Goal: Task Accomplishment & Management: Manage account settings

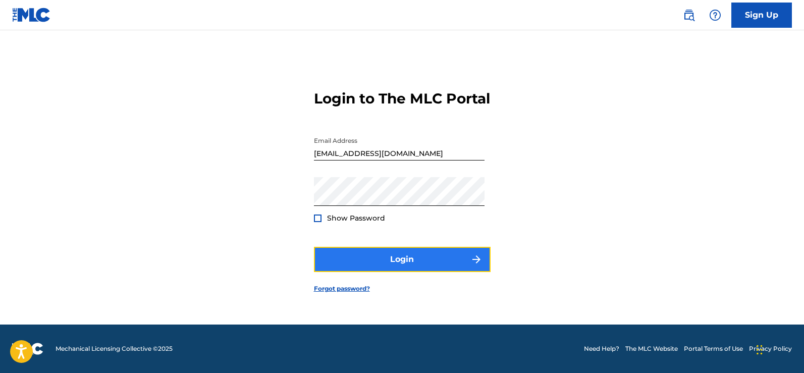
click at [345, 272] on button "Login" at bounding box center [402, 259] width 177 height 25
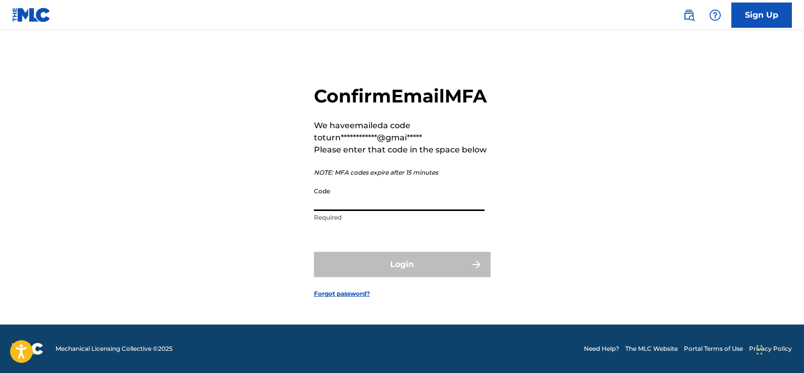
click at [379, 211] on input "Code" at bounding box center [399, 196] width 171 height 29
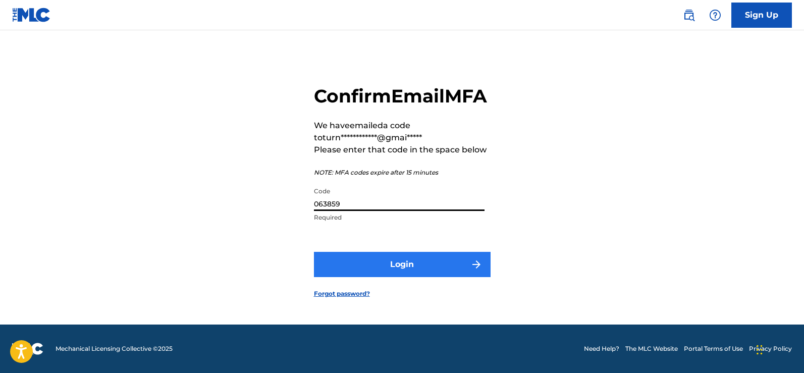
type input "063859"
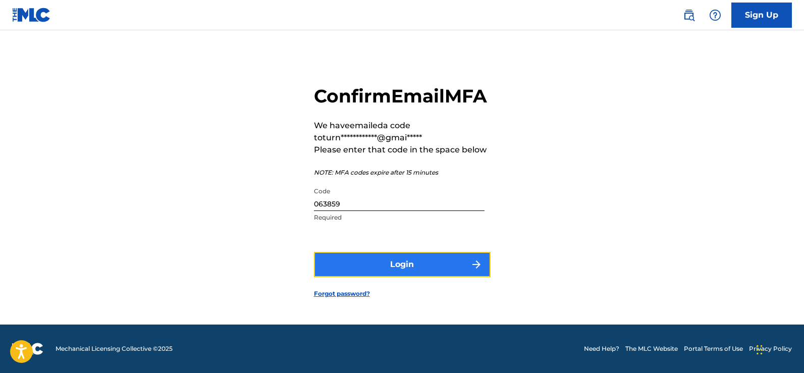
click at [401, 266] on button "Login" at bounding box center [402, 264] width 177 height 25
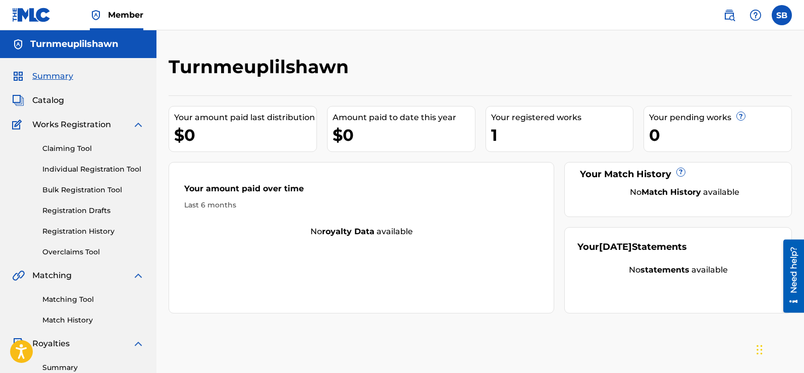
click at [517, 126] on div "1" at bounding box center [562, 135] width 142 height 23
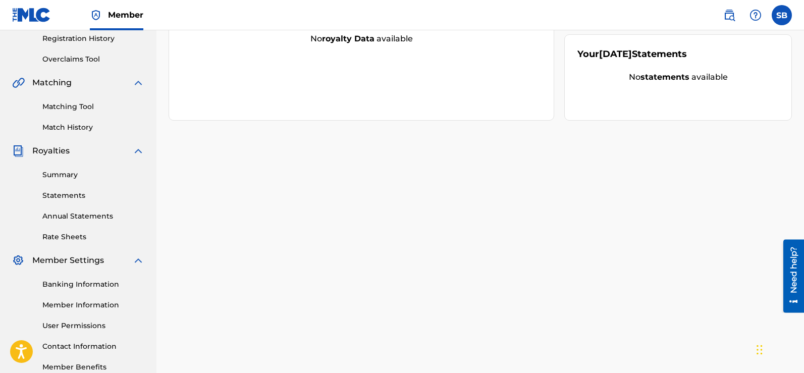
scroll to position [253, 0]
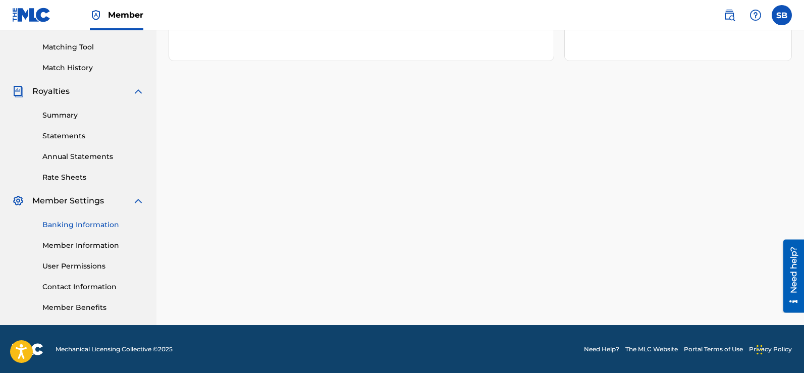
click at [106, 226] on link "Banking Information" at bounding box center [93, 225] width 102 height 11
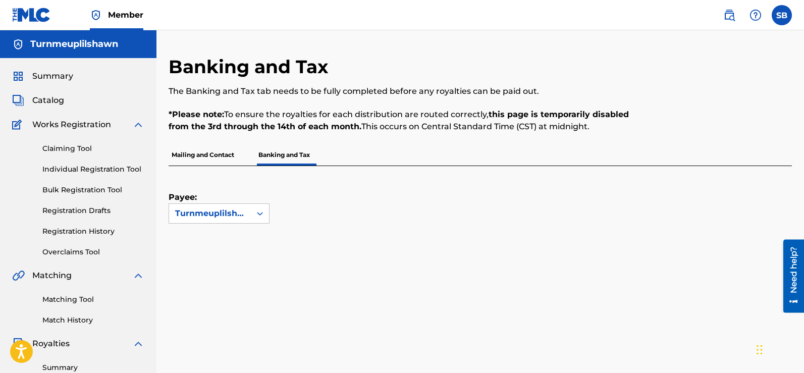
click at [220, 149] on p "Mailing and Contact" at bounding box center [203, 154] width 69 height 21
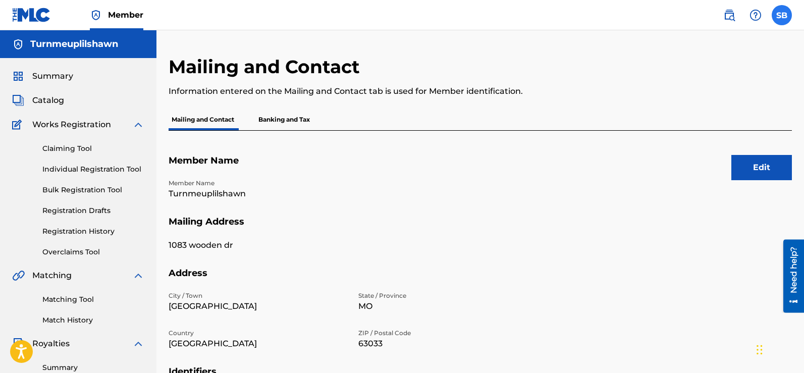
click at [789, 11] on label at bounding box center [782, 15] width 20 height 20
click at [782, 15] on input "SB [PERSON_NAME] [EMAIL_ADDRESS][DOMAIN_NAME] Profile Log out" at bounding box center [782, 15] width 0 height 0
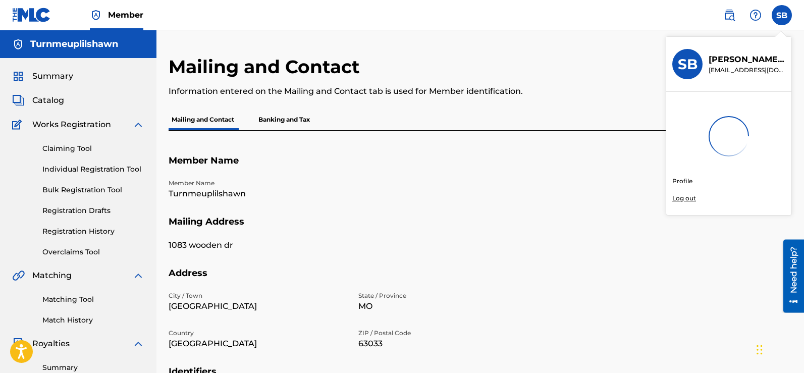
click at [680, 194] on p "Log out" at bounding box center [685, 198] width 24 height 9
click at [782, 15] on input "SB [PERSON_NAME] [EMAIL_ADDRESS][DOMAIN_NAME] Profile Log out" at bounding box center [782, 15] width 0 height 0
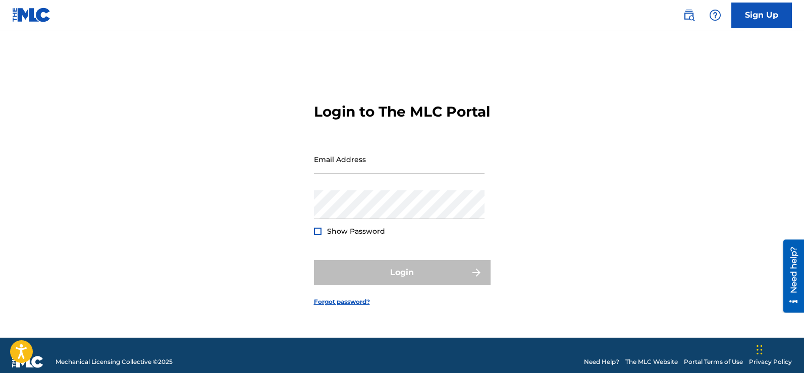
click at [598, 89] on div "Login to The MLC Portal Email Address Password Show Password Login Forgot passw…" at bounding box center [402, 197] width 707 height 282
